Goal: Task Accomplishment & Management: Use online tool/utility

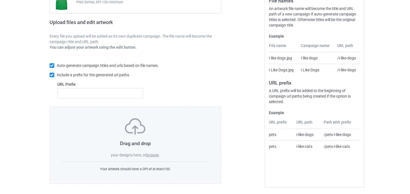
scroll to position [74, 0]
click at [153, 153] on label "browse" at bounding box center [152, 154] width 13 height 4
click at [0, 0] on input "browse" at bounding box center [0, 0] width 0 height 0
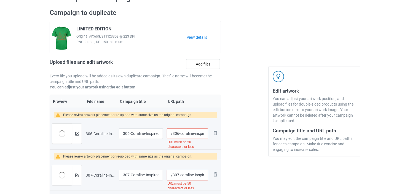
scroll to position [0, 0]
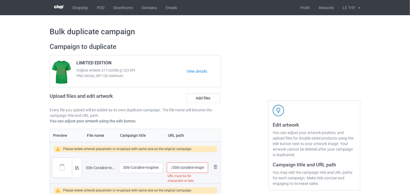
click at [85, 63] on span "LIMITED EDITION" at bounding box center [93, 63] width 35 height 7
copy span "LIMITED"
click at [188, 49] on h2 "Campaign to duplicate" at bounding box center [136, 46] width 172 height 9
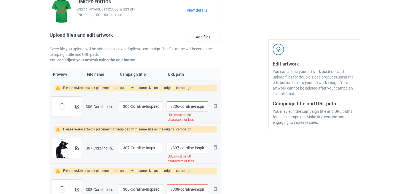
scroll to position [98, 0]
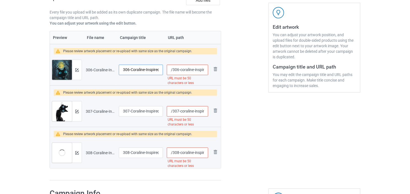
click at [134, 69] on input "306-Coraline-Inspired Black Cat Tee Vintage-Scary [DATE] Night Forest-Sweatshir…" at bounding box center [141, 70] width 44 height 10
paste input "LIMITED"
type input "LIMITED"
click at [138, 110] on input "307-Coraline-Inspired Black Cat Tee Vintage-ayalgadesigns-coolcoolgift" at bounding box center [141, 111] width 44 height 10
paste input "LIMITED"
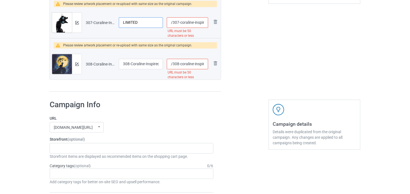
scroll to position [207, 0]
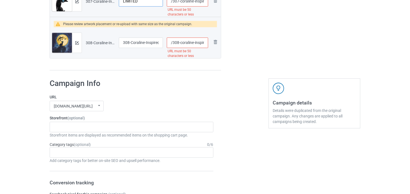
type input "LIMITED"
click at [135, 42] on input "308-Coraline-Inspired Black Cat Tee Vintage-Scary [DATE] Night Forest-Sweatshir…" at bounding box center [141, 43] width 44 height 10
paste input "LIMITED"
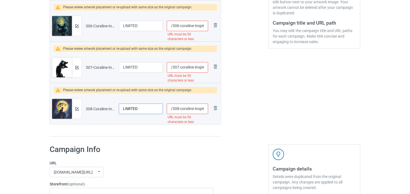
scroll to position [141, 0]
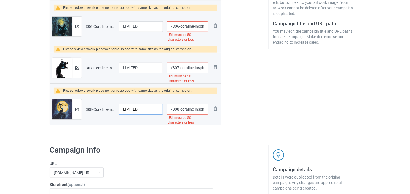
type input "LIMITED"
drag, startPoint x: 187, startPoint y: 26, endPoint x: 196, endPoint y: 33, distance: 11.8
click at [196, 32] on div "/306-coraline-inspired-black-cat-tee-vintage-scary-[DATE]-night-forest-sweatshi…" at bounding box center [187, 26] width 41 height 10
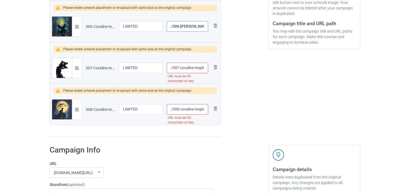
type input "/306-[PERSON_NAME]"
drag, startPoint x: 185, startPoint y: 67, endPoint x: 215, endPoint y: 67, distance: 30.1
click at [215, 67] on tr "Preview and edit artwork 307-Coraline-Inspired Black Cat Tee Vintage-ayalgadesi…" at bounding box center [135, 67] width 171 height 31
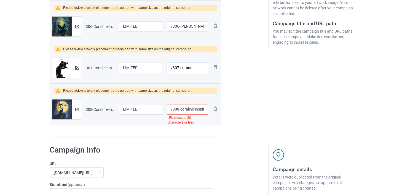
type input "/307-corbnnh"
drag, startPoint x: 188, startPoint y: 108, endPoint x: 218, endPoint y: 108, distance: 29.5
click at [218, 108] on tr "Preview and edit artwork 308-Coraline-Inspired Black Cat Tee Vintage-Scary [DAT…" at bounding box center [135, 109] width 171 height 31
drag, startPoint x: 185, startPoint y: 108, endPoint x: 209, endPoint y: 108, distance: 23.7
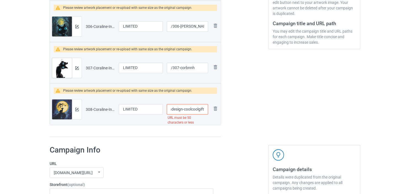
click at [209, 108] on td "/308-coraline-inspired-black-cat-tee-vintage-scary-[DATE]-night-forest-sweatshi…" at bounding box center [187, 109] width 45 height 31
type input "/308-cornyt"
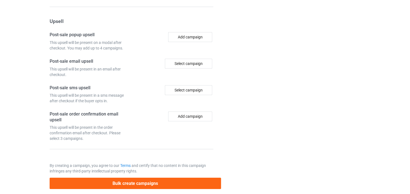
scroll to position [599, 0]
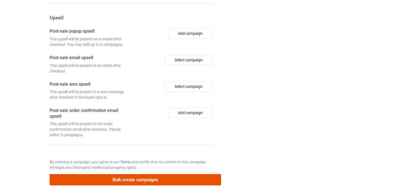
click at [139, 178] on button "Bulk create campaigns" at bounding box center [136, 179] width 172 height 11
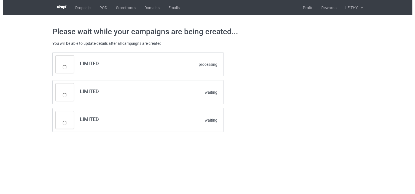
scroll to position [0, 0]
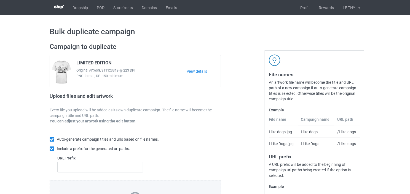
scroll to position [74, 0]
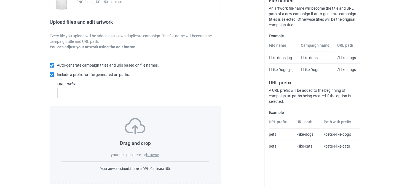
click at [151, 153] on label "browse" at bounding box center [152, 154] width 13 height 4
click at [0, 0] on input "browse" at bounding box center [0, 0] width 0 height 0
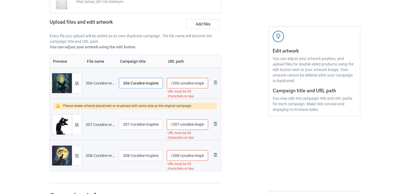
click at [132, 85] on input "306-Coraline-Inspired Black Cat Tee Vintage-Scary [DATE] Night Forest-Sweatshir…" at bounding box center [141, 83] width 44 height 10
paste input "LIMITED"
type input "LIMITED"
click at [131, 127] on input "307-Coraline-Inspired Black Cat Tee Vintage-ayalgadesigns-coolcoolgift" at bounding box center [141, 124] width 44 height 10
paste input "LIMITED"
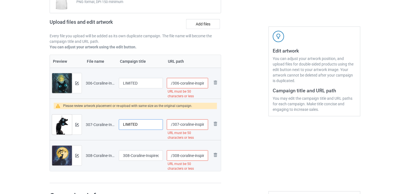
type input "LIMITED"
click at [138, 156] on input "308-Coraline-Inspired Black Cat Tee Vintage-Scary [DATE] Night Forest-Sweatshir…" at bounding box center [141, 155] width 44 height 10
paste input "LIMITED"
type input "LIMITED"
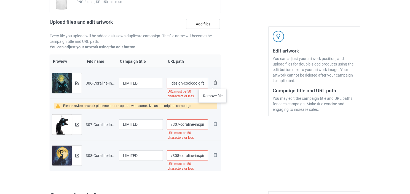
drag, startPoint x: 189, startPoint y: 83, endPoint x: 213, endPoint y: 83, distance: 24.3
click at [213, 83] on tr "Preview and edit artwork 306-Coraline-Inspired Black Cat Tee Vintage-Scary Hall…" at bounding box center [135, 83] width 171 height 31
type input "/306-coralinmhg"
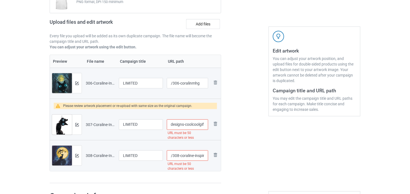
drag, startPoint x: 190, startPoint y: 124, endPoint x: 227, endPoint y: 124, distance: 36.4
click at [227, 124] on div "Campaign to duplicate LIMITED EDITION Original Artwork 3111x3319 @ 223 DPI PNG …" at bounding box center [205, 76] width 319 height 222
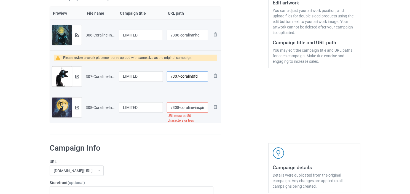
scroll to position [134, 0]
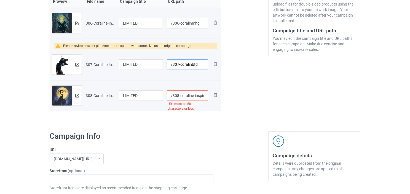
type input "/307-coralinbfd"
drag, startPoint x: 187, startPoint y: 95, endPoint x: 215, endPoint y: 96, distance: 27.3
click at [215, 96] on tr "Preview and edit artwork 308-Coraline-Inspired Black Cat Tee Vintage-Scary [DAT…" at bounding box center [135, 95] width 171 height 31
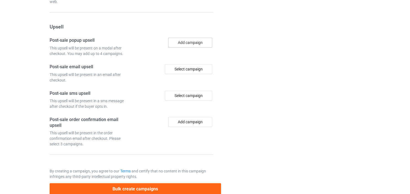
scroll to position [578, 0]
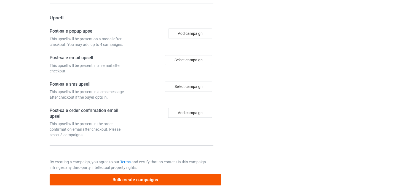
type input "/308-corannhnfxs"
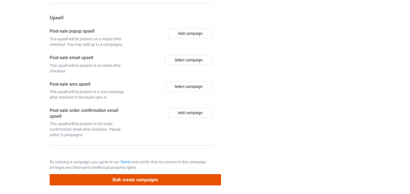
click at [142, 176] on button "Bulk create campaigns" at bounding box center [136, 179] width 172 height 11
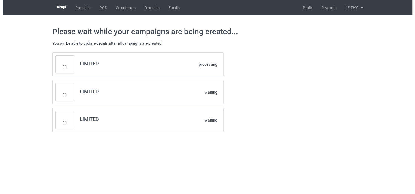
scroll to position [0, 0]
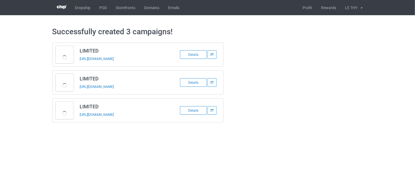
click at [305, 79] on div "LIMITED https://www.teechip.com/306-coralinmhg Details LIMITED https://www.teec…" at bounding box center [208, 82] width 319 height 87
